Goal: Check status: Check status

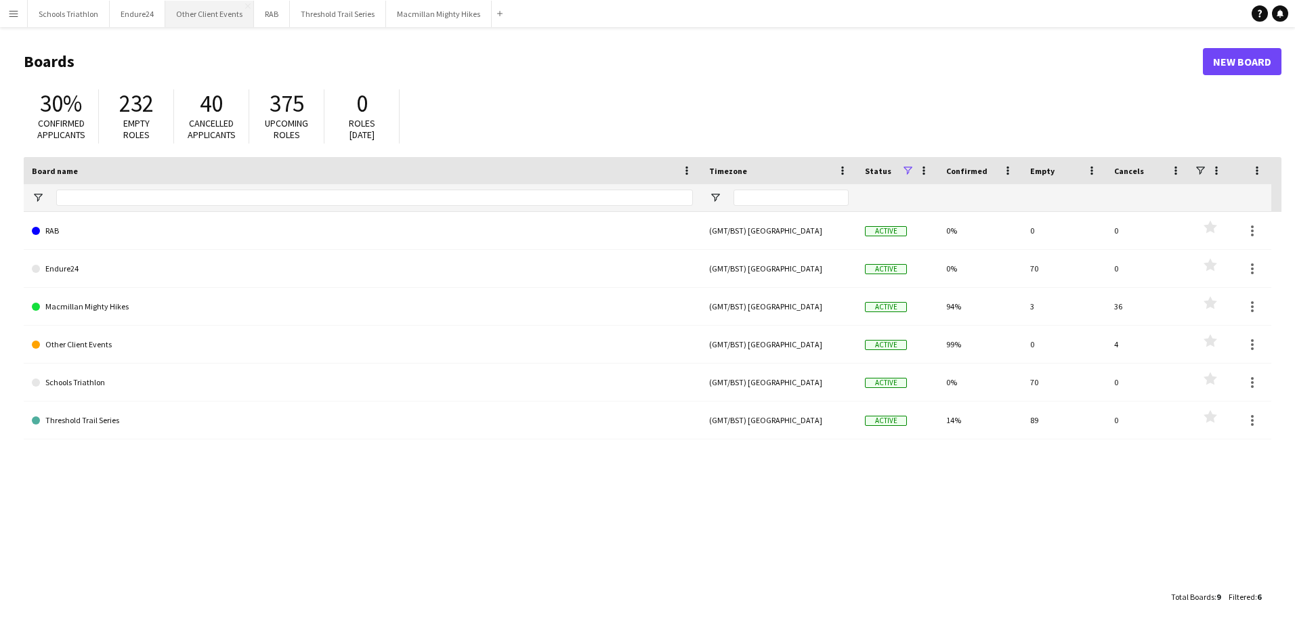
click at [234, 19] on button "Other Client Events Close" at bounding box center [209, 14] width 89 height 26
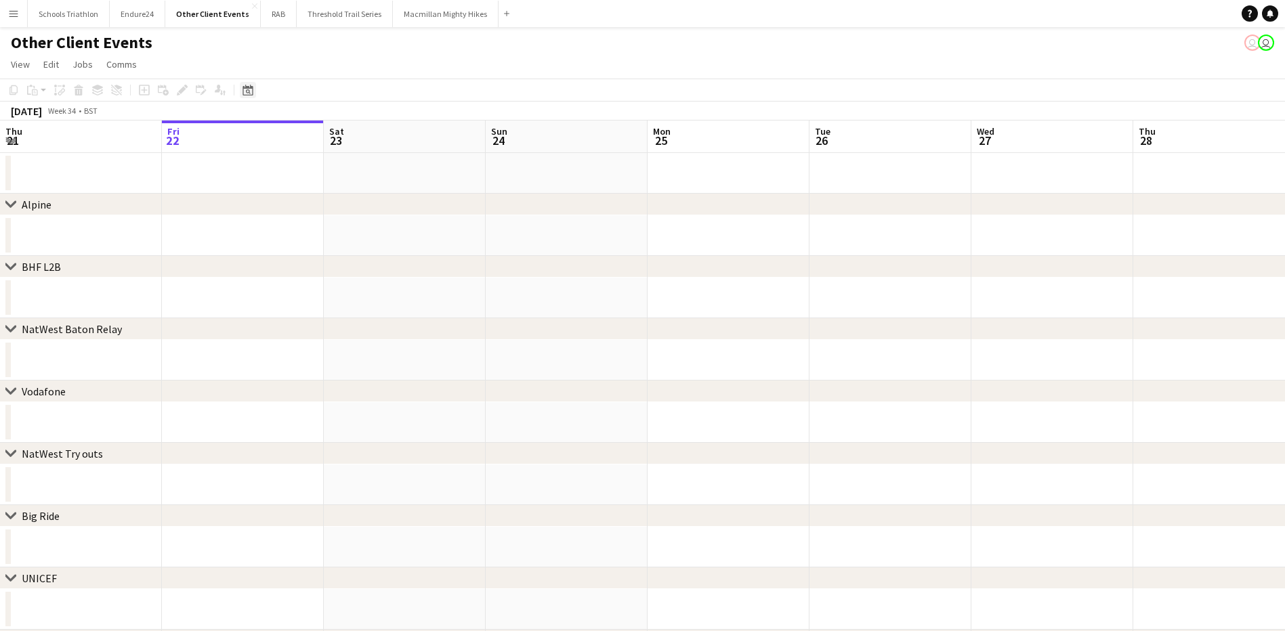
click at [248, 89] on icon at bounding box center [247, 90] width 10 height 11
click at [356, 135] on span "Next month" at bounding box center [357, 136] width 27 height 27
click at [339, 232] on tbody "[DATE] 2 3 4 5 6 7 8 9 10 11 12 13 14 15 16 17 18 19 20 21 22 23 24 25 26 27 28…" at bounding box center [304, 232] width 125 height 107
click at [340, 238] on span "20" at bounding box center [340, 242] width 16 height 16
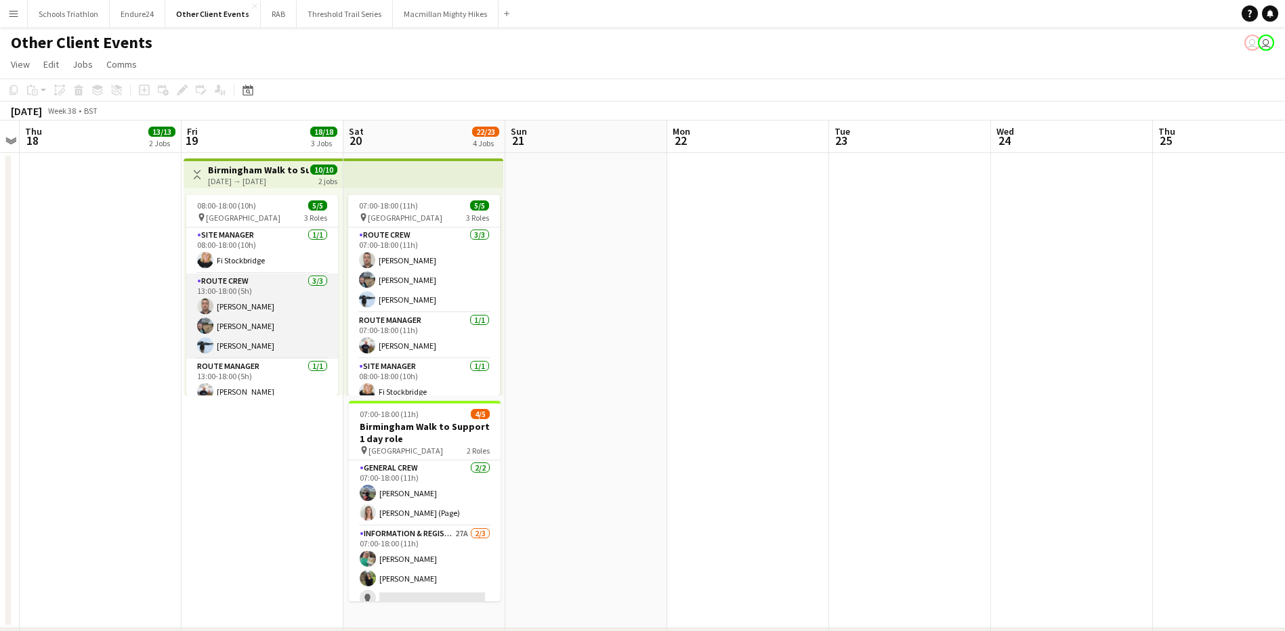
scroll to position [9, 0]
